Goal: Find specific page/section: Find specific page/section

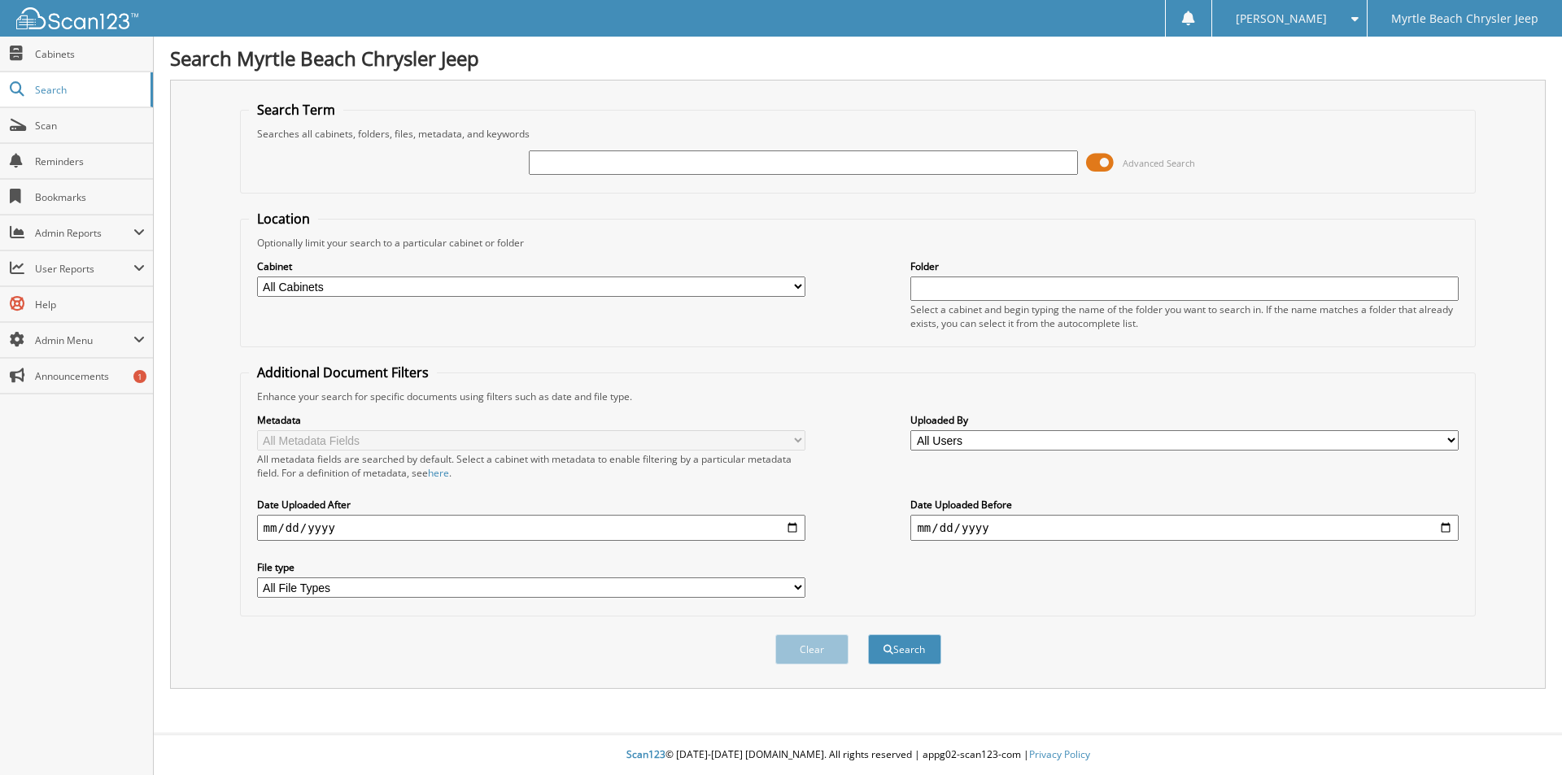
click at [764, 159] on input "text" at bounding box center [803, 162] width 548 height 24
type input "[PERSON_NAME]"
click at [910, 656] on button "Search" at bounding box center [904, 649] width 73 height 30
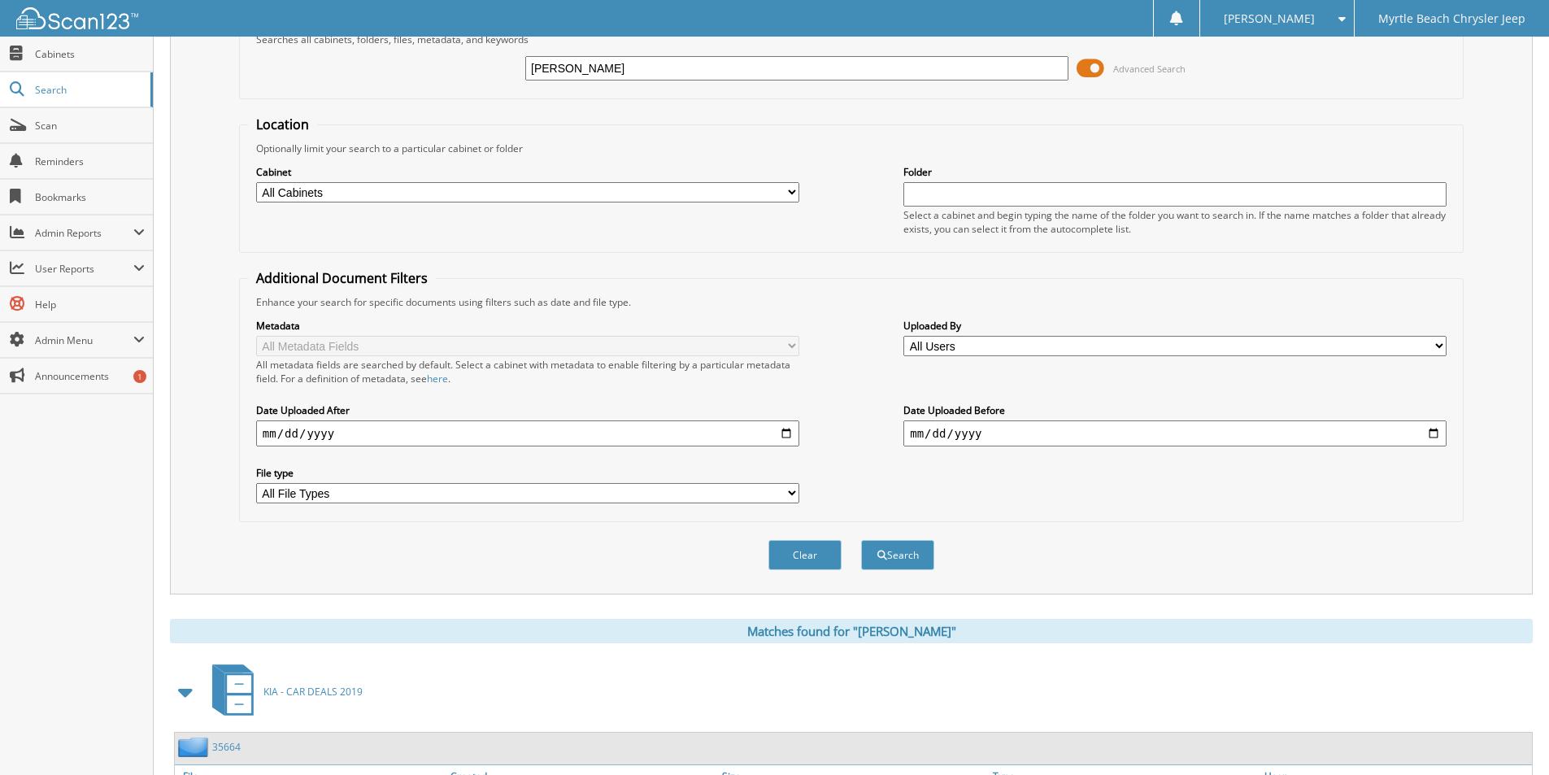
scroll to position [224, 0]
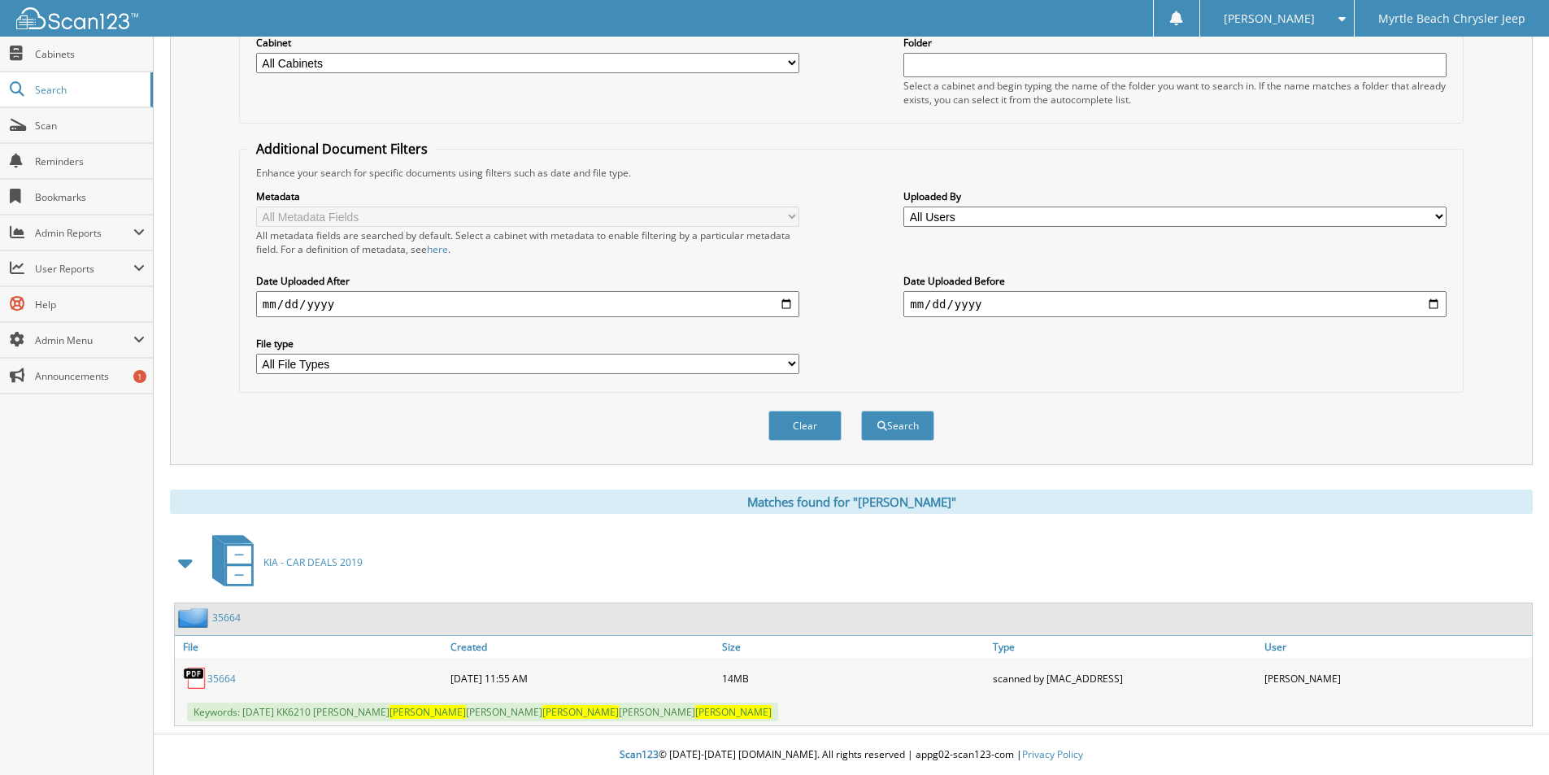
click at [226, 678] on link "35664" at bounding box center [221, 679] width 28 height 14
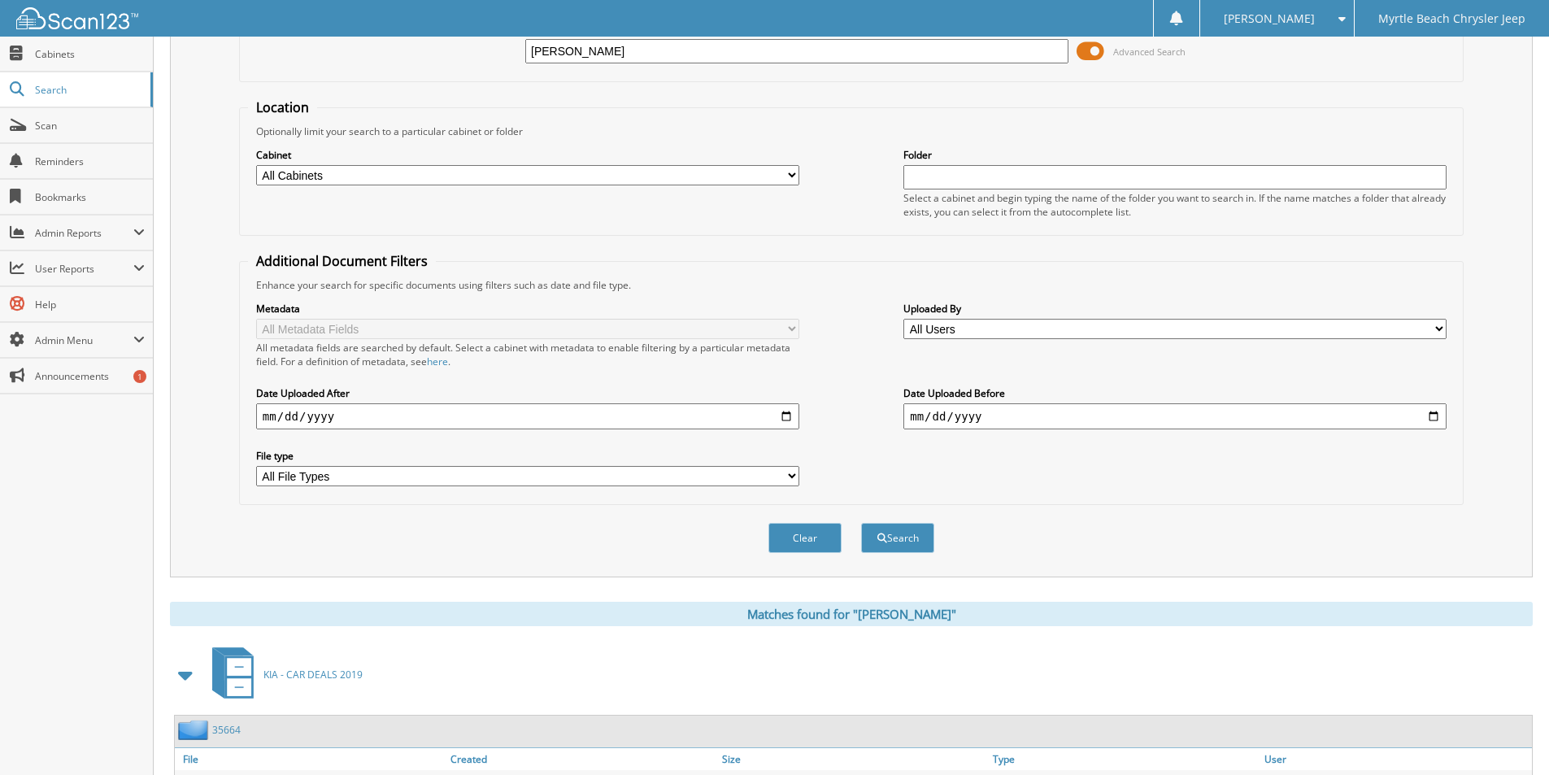
scroll to position [0, 0]
